Goal: Navigation & Orientation: Find specific page/section

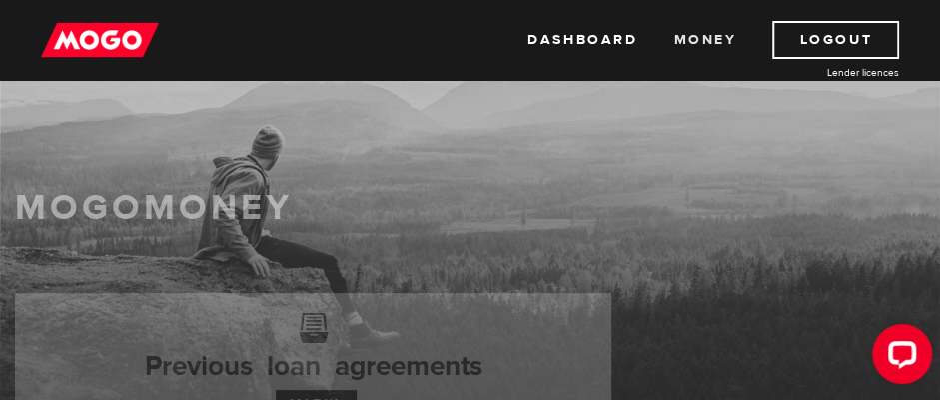
click at [717, 37] on link "Money" at bounding box center [704, 40] width 63 height 38
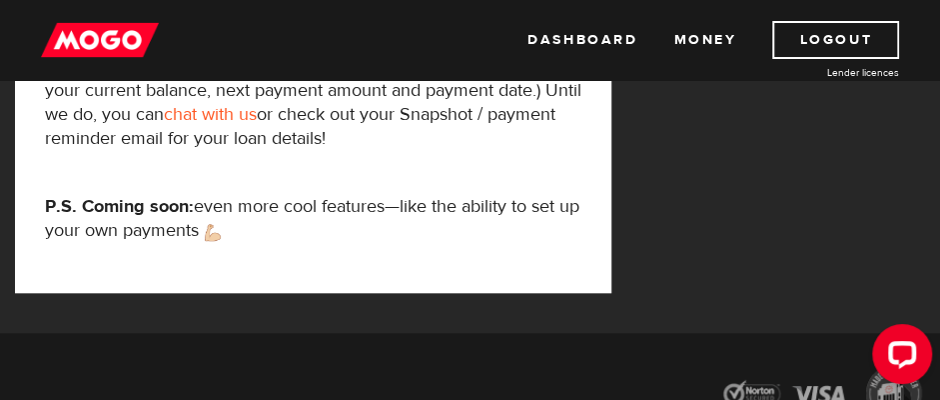
scroll to position [699, 0]
